Goal: Task Accomplishment & Management: Use online tool/utility

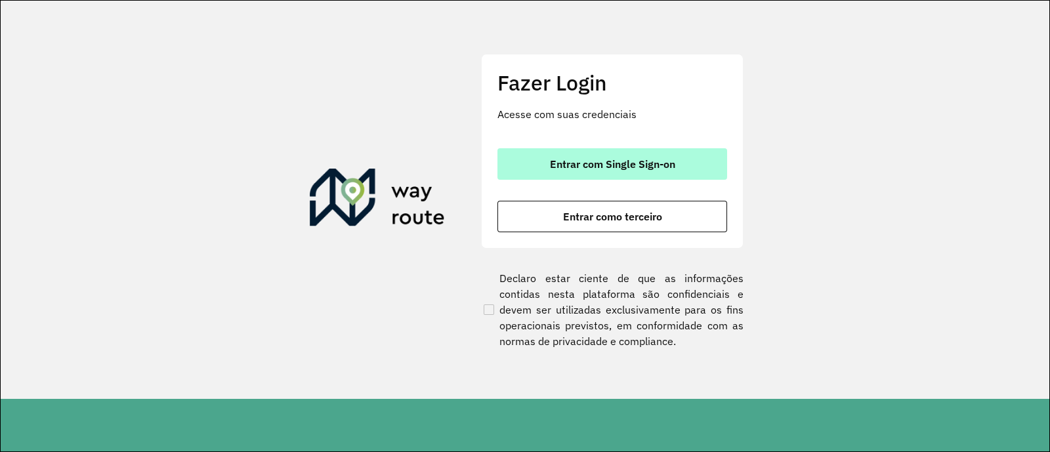
click at [600, 165] on span "Entrar com Single Sign-on" at bounding box center [612, 164] width 125 height 10
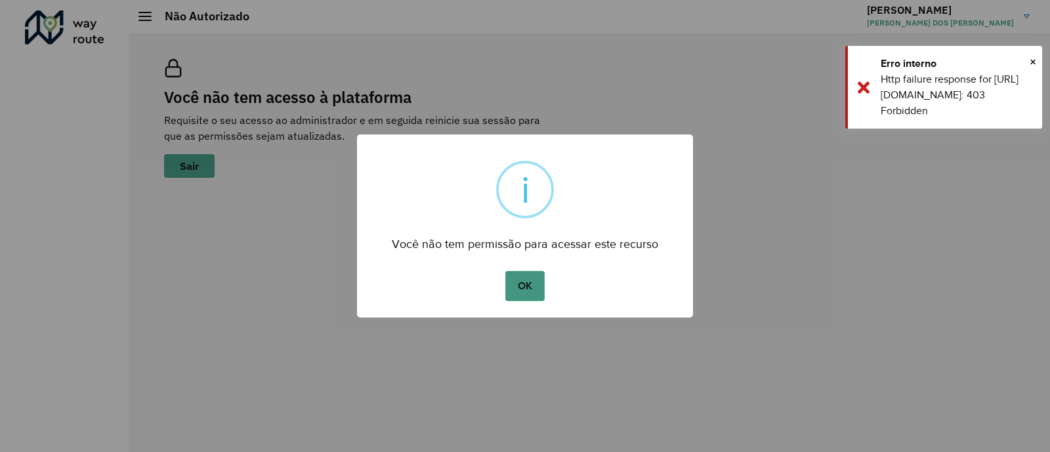
click at [520, 290] on button "OK" at bounding box center [524, 286] width 39 height 30
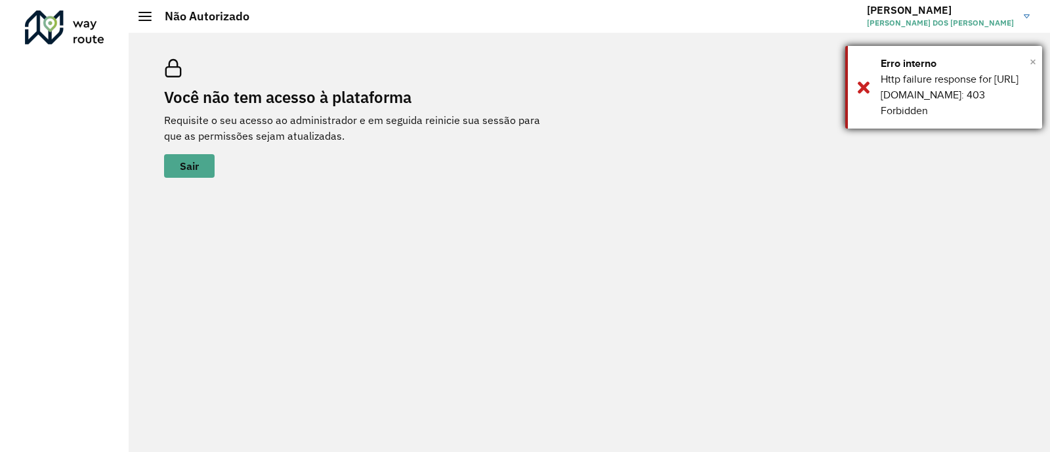
click at [1030, 62] on span "×" at bounding box center [1032, 62] width 7 height 20
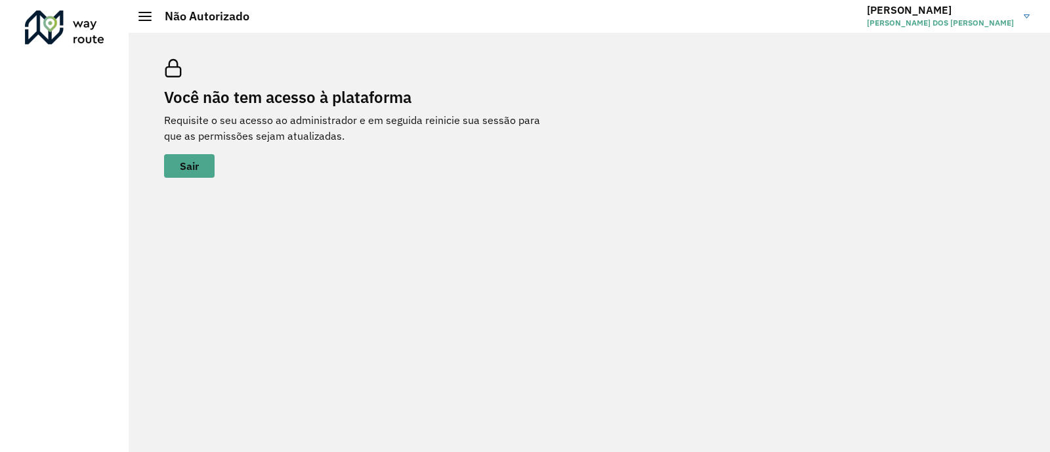
click at [1025, 17] on img at bounding box center [1026, 16] width 6 height 4
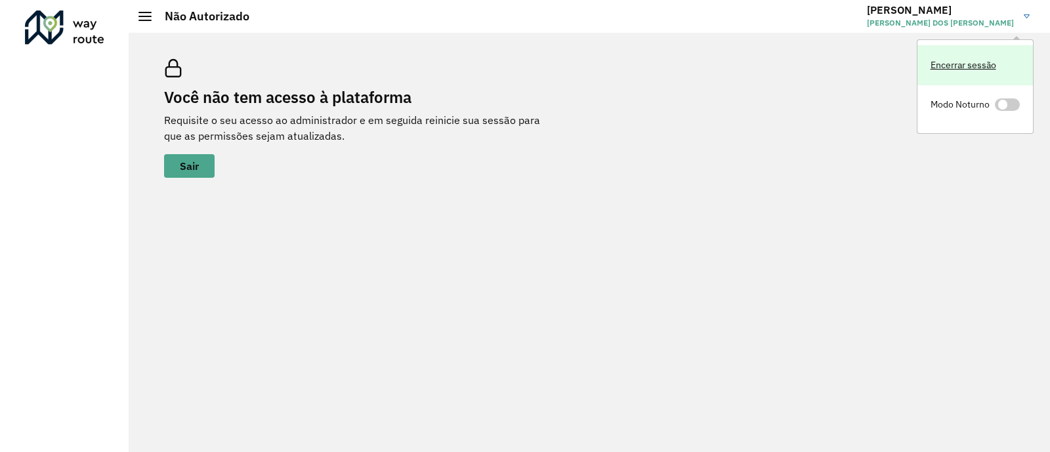
click at [957, 73] on link "Encerrar sessão" at bounding box center [974, 65] width 115 height 40
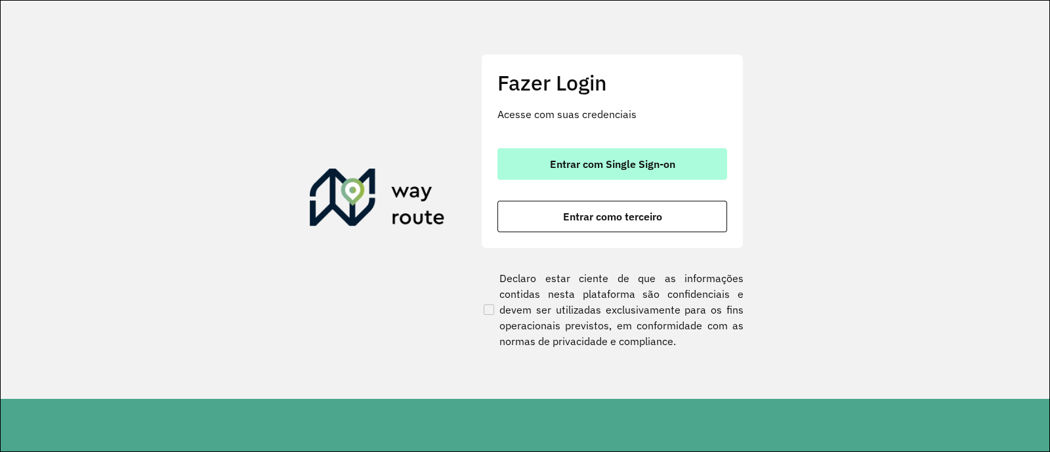
click at [562, 161] on span "Entrar com Single Sign-on" at bounding box center [612, 164] width 125 height 10
